Goal: Task Accomplishment & Management: Complete application form

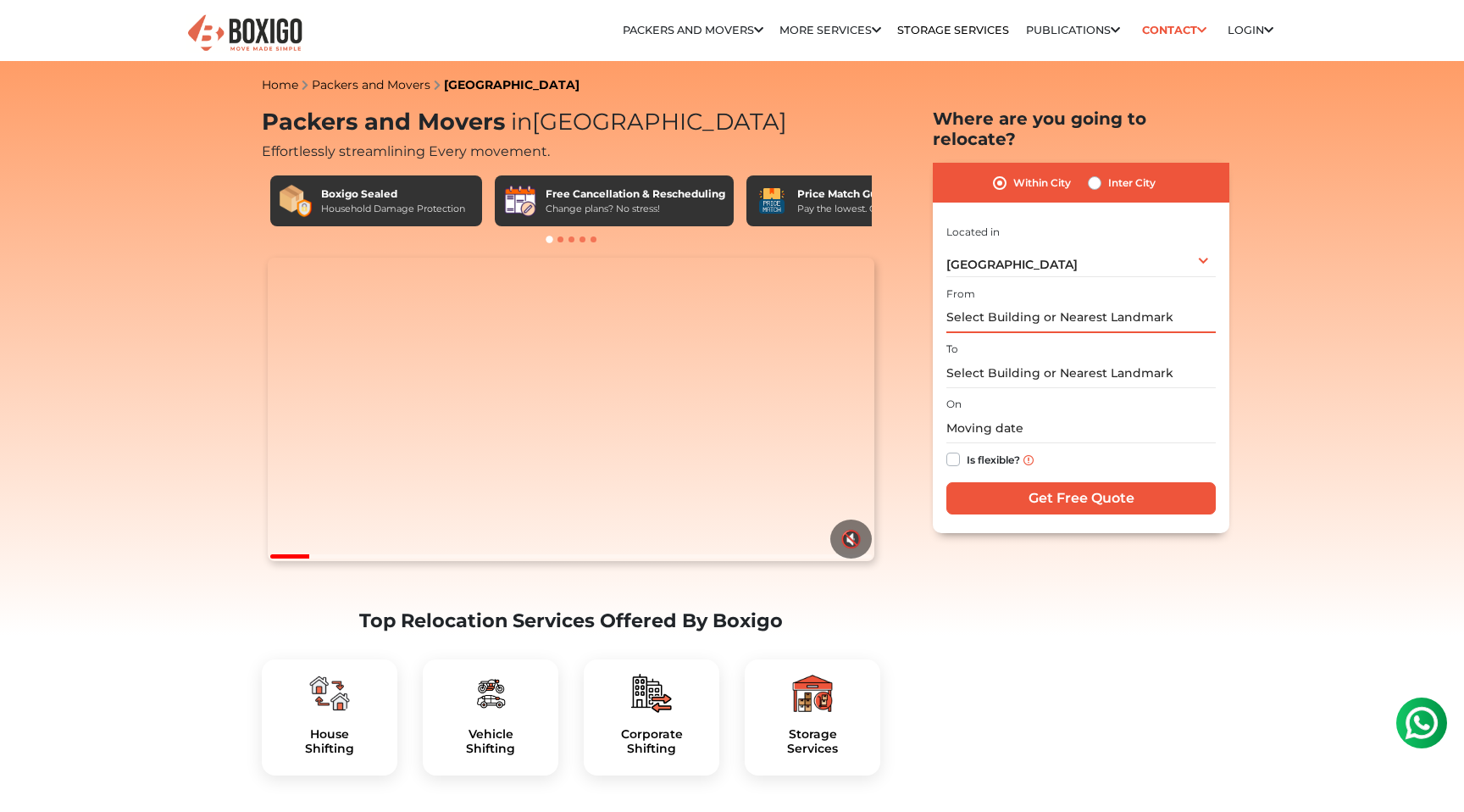
click at [1007, 303] on input "text" at bounding box center [1081, 318] width 269 height 30
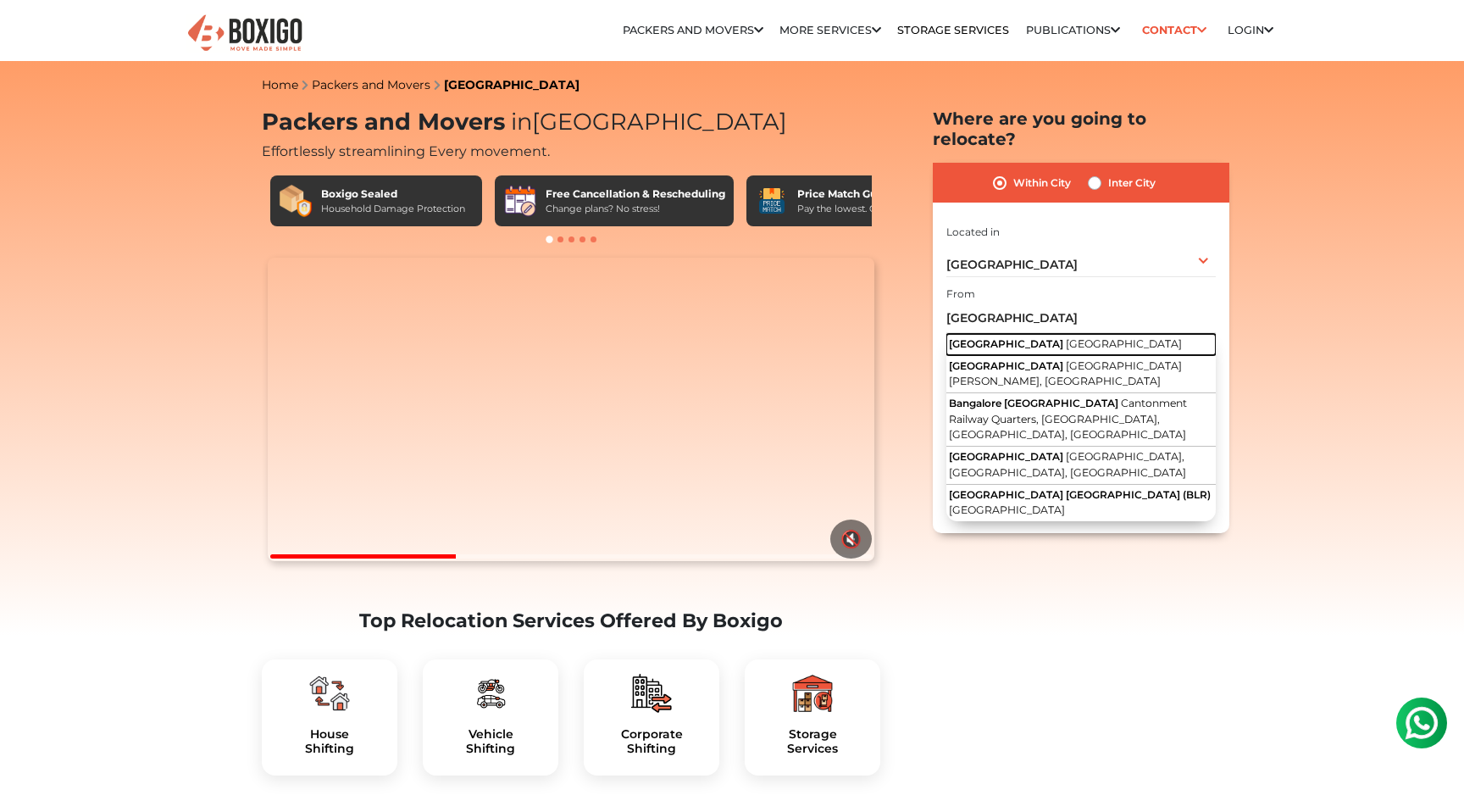
click at [1066, 337] on span "[GEOGRAPHIC_DATA]" at bounding box center [1123, 343] width 116 height 13
type input "[GEOGRAPHIC_DATA], [GEOGRAPHIC_DATA]"
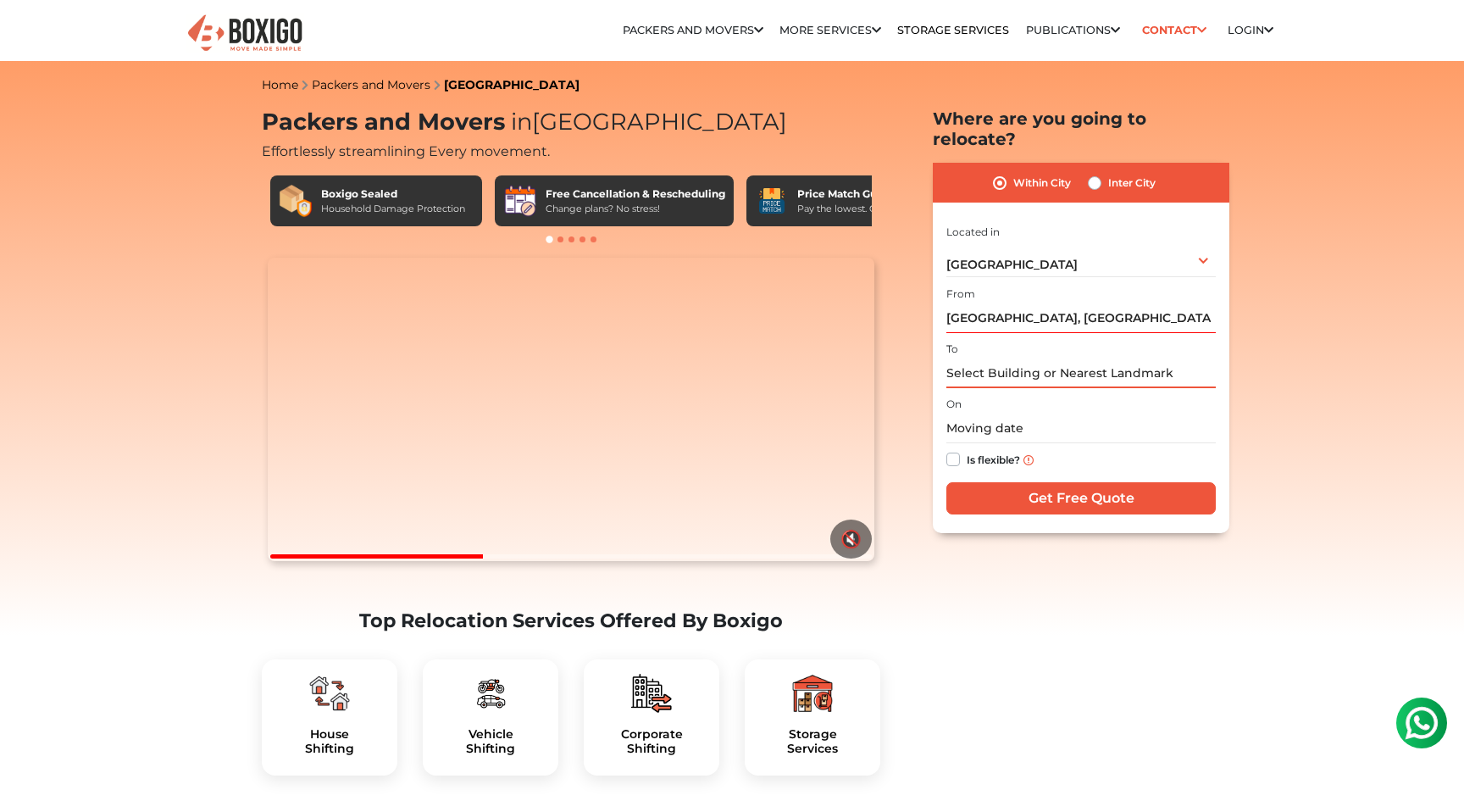
click at [1013, 360] on input "text" at bounding box center [1081, 374] width 269 height 30
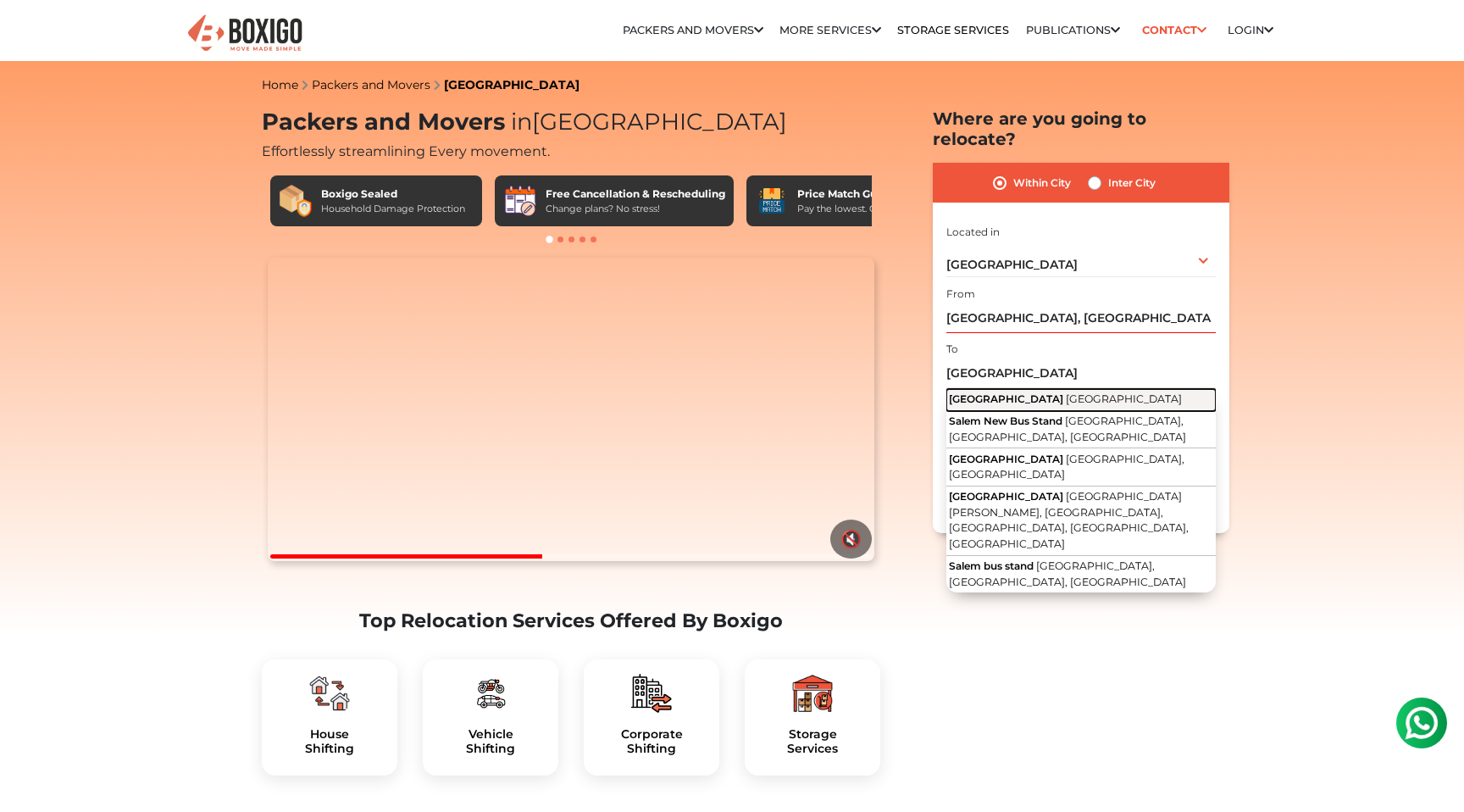
click at [1066, 392] on span "[GEOGRAPHIC_DATA]" at bounding box center [1123, 399] width 116 height 13
type input "[GEOGRAPHIC_DATA], [GEOGRAPHIC_DATA]"
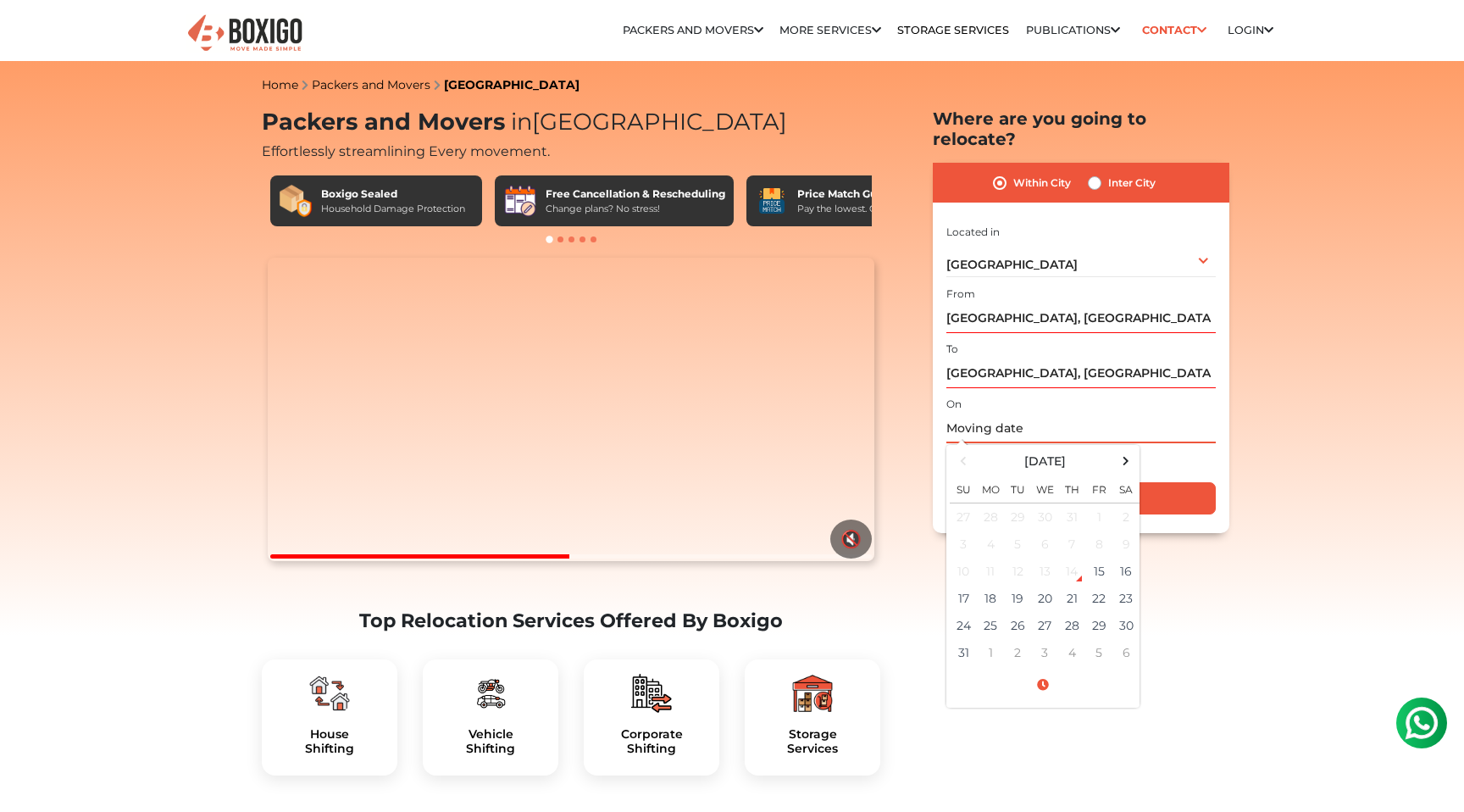
click at [1008, 413] on input "text" at bounding box center [1081, 428] width 269 height 30
click at [962, 639] on td "31" at bounding box center [963, 652] width 27 height 27
type input "[DATE] 12:00 AM"
click at [1070, 413] on input "[DATE] 12:00 AM" at bounding box center [1081, 428] width 269 height 30
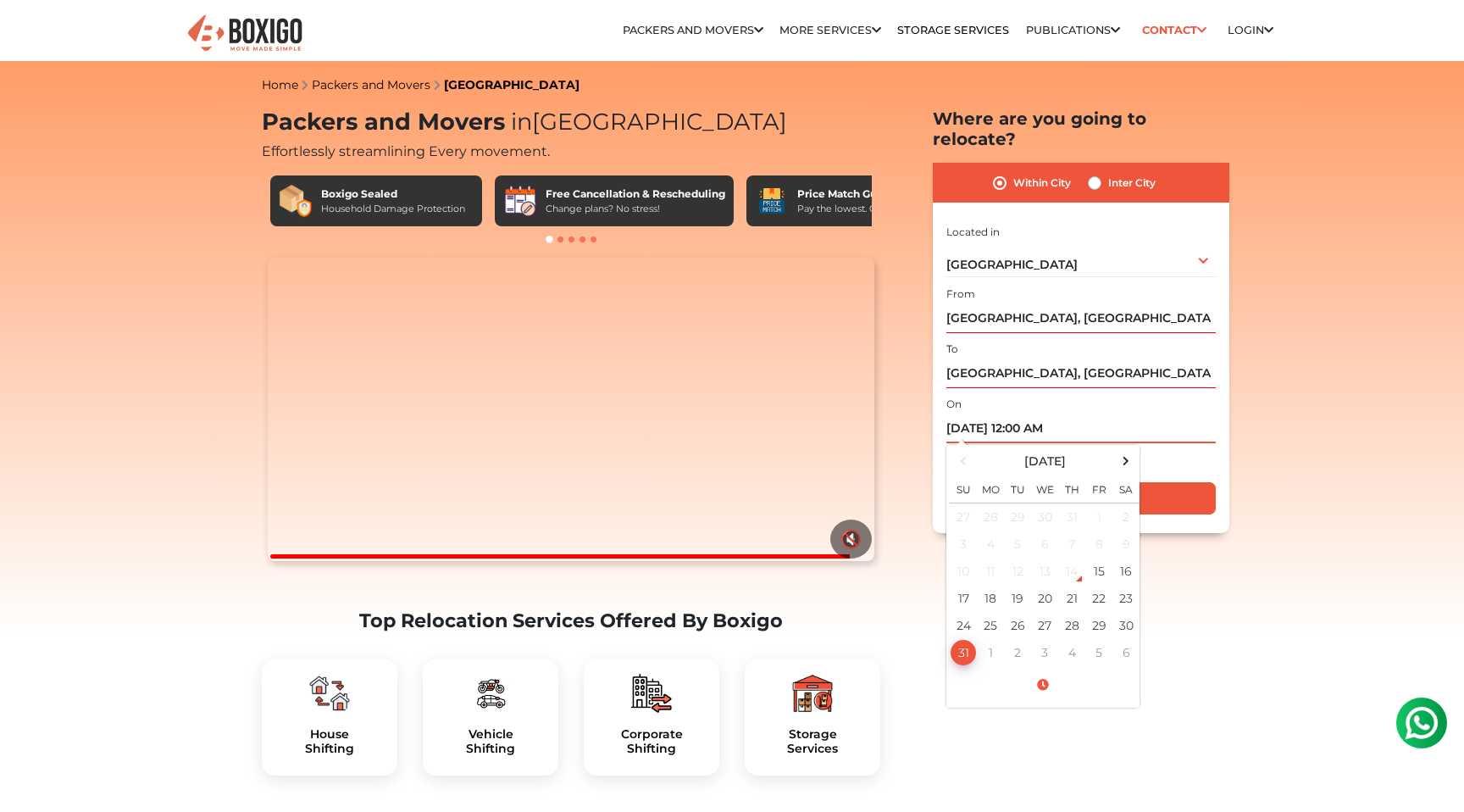
click at [957, 639] on td "31" at bounding box center [963, 652] width 27 height 27
click at [1025, 413] on input "[DATE] 12:00 AM" at bounding box center [1081, 428] width 269 height 30
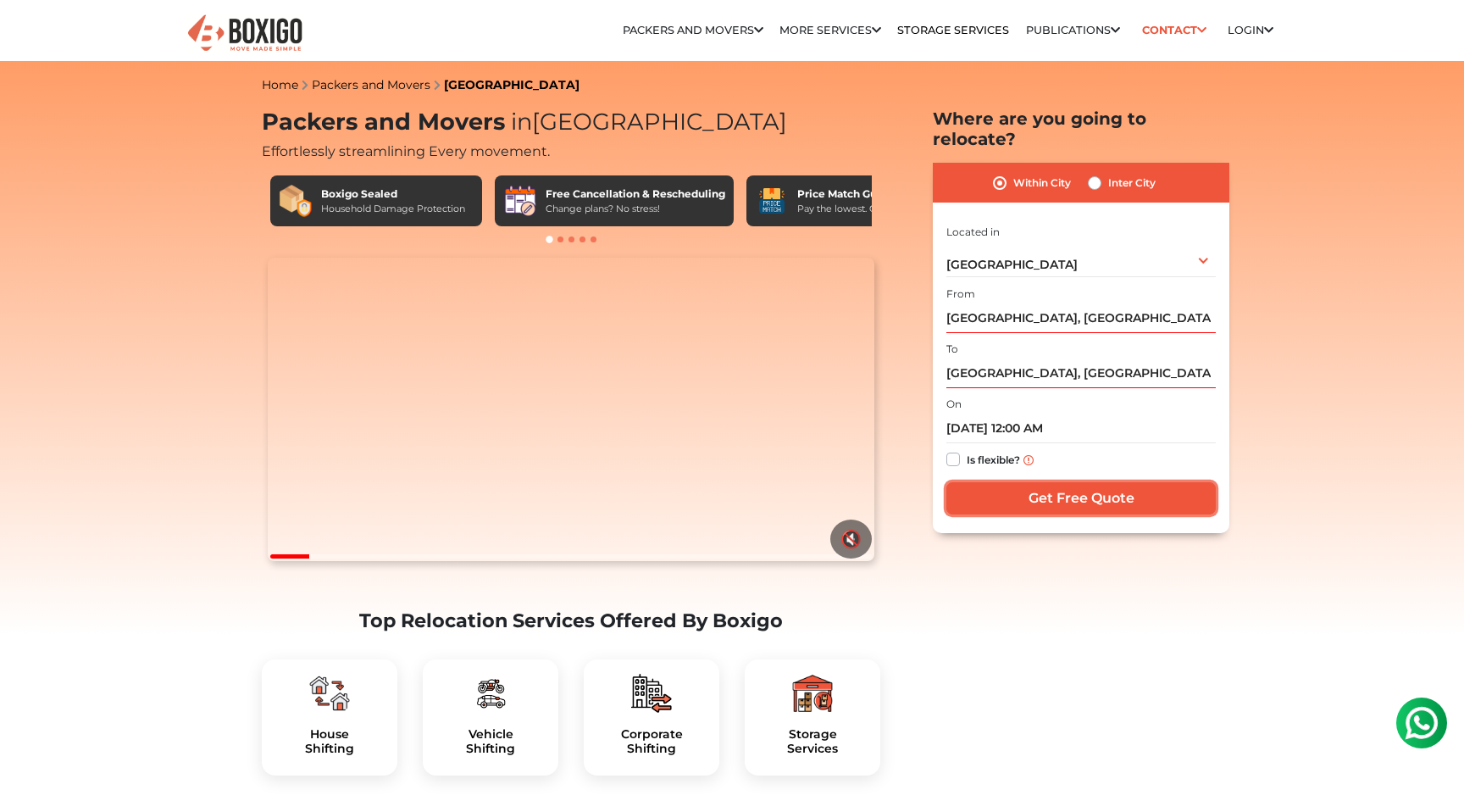
click at [1125, 484] on input "Get Free Quote" at bounding box center [1081, 498] width 269 height 32
